Goal: Use online tool/utility: Utilize a website feature to perform a specific function

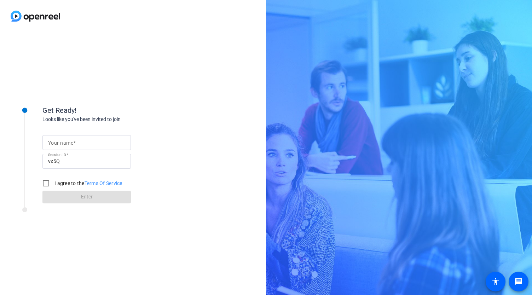
click at [75, 142] on span at bounding box center [74, 143] width 2 height 6
click at [75, 142] on input "Your name" at bounding box center [86, 142] width 77 height 8
type input "[PERSON_NAME]"
click at [48, 185] on input "I agree to the Terms Of Service" at bounding box center [46, 183] width 14 height 14
checkbox input "true"
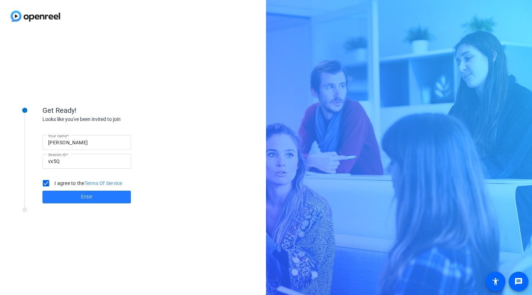
click at [76, 198] on span at bounding box center [86, 196] width 88 height 17
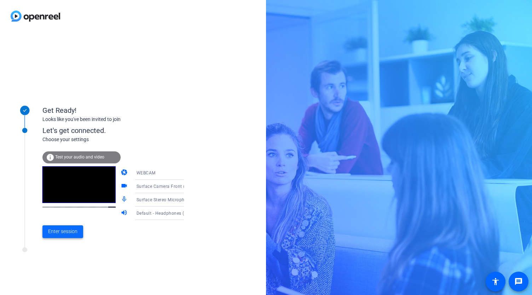
click at [49, 230] on span "Enter session" at bounding box center [62, 231] width 29 height 7
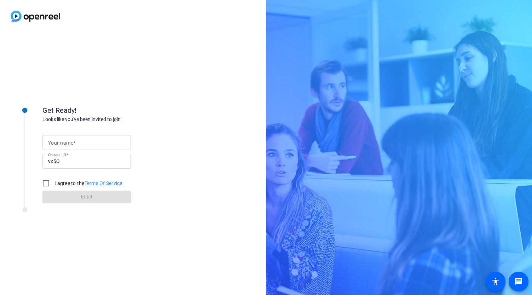
click at [89, 142] on input "Your name" at bounding box center [86, 142] width 77 height 8
type input "[PERSON_NAME]"
click at [51, 183] on input "I agree to the Terms Of Service" at bounding box center [46, 183] width 14 height 14
checkbox input "true"
click at [69, 198] on span at bounding box center [86, 196] width 88 height 17
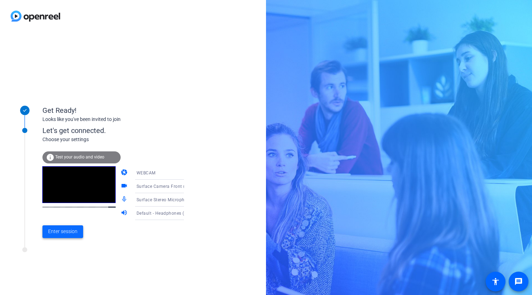
click at [61, 231] on span "Enter session" at bounding box center [62, 231] width 29 height 7
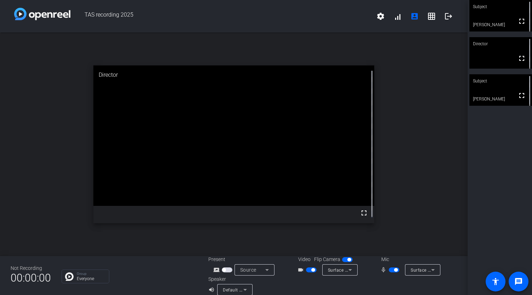
click at [385, 269] on mat-icon "mic_none" at bounding box center [384, 269] width 8 height 8
click at [391, 271] on span "button" at bounding box center [393, 269] width 11 height 5
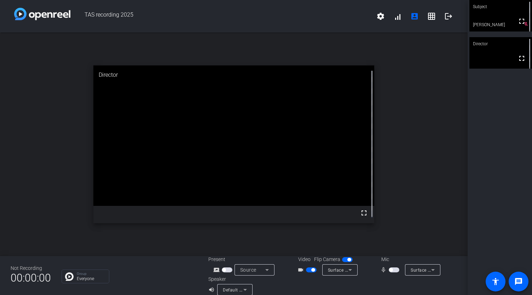
click at [391, 271] on span "button" at bounding box center [393, 269] width 11 height 5
click at [389, 270] on span "button" at bounding box center [391, 270] width 4 height 4
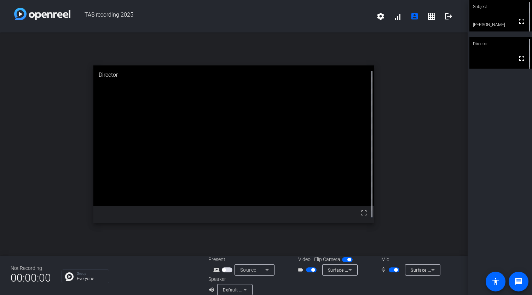
click at [389, 270] on span "button" at bounding box center [393, 269] width 11 height 5
click at [393, 269] on span "button" at bounding box center [393, 269] width 11 height 5
click at [394, 269] on span "button" at bounding box center [396, 270] width 4 height 4
click at [393, 269] on span "button" at bounding box center [393, 269] width 11 height 5
click at [394, 269] on span "button" at bounding box center [396, 270] width 4 height 4
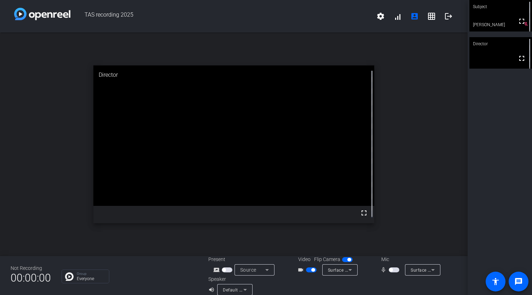
click at [393, 269] on span "button" at bounding box center [393, 269] width 11 height 5
click at [388, 271] on span "button" at bounding box center [393, 269] width 11 height 5
click at [311, 270] on span "button" at bounding box center [313, 270] width 4 height 4
click at [0, 100] on div "open_in_new Director fullscreen" at bounding box center [233, 144] width 467 height 223
click at [0, 101] on div "open_in_new Director fullscreen" at bounding box center [233, 144] width 467 height 223
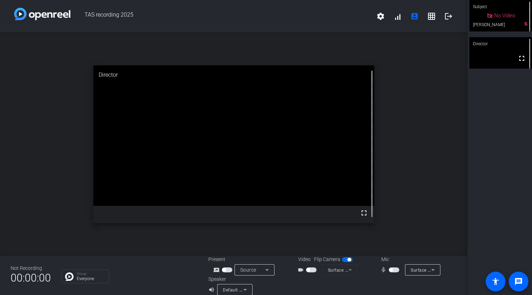
drag, startPoint x: 0, startPoint y: 106, endPoint x: 0, endPoint y: 135, distance: 28.3
click at [0, 127] on div "open_in_new Director fullscreen" at bounding box center [233, 144] width 467 height 223
click at [0, 249] on div "open_in_new Director fullscreen" at bounding box center [233, 144] width 467 height 223
click at [306, 269] on span "button" at bounding box center [308, 270] width 4 height 4
click at [389, 271] on span "button" at bounding box center [391, 270] width 4 height 4
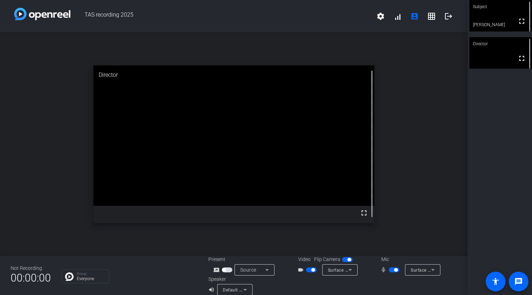
click at [394, 270] on span "button" at bounding box center [396, 270] width 4 height 4
click at [391, 272] on span "button" at bounding box center [393, 269] width 11 height 5
drag, startPoint x: 388, startPoint y: 268, endPoint x: 388, endPoint y: 276, distance: 8.5
click at [388, 268] on button "button" at bounding box center [393, 269] width 11 height 5
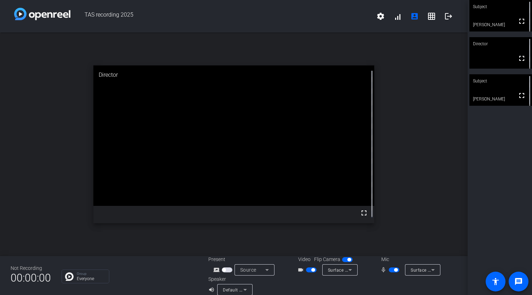
click at [388, 270] on span "button" at bounding box center [393, 269] width 11 height 5
